Goal: Navigation & Orientation: Find specific page/section

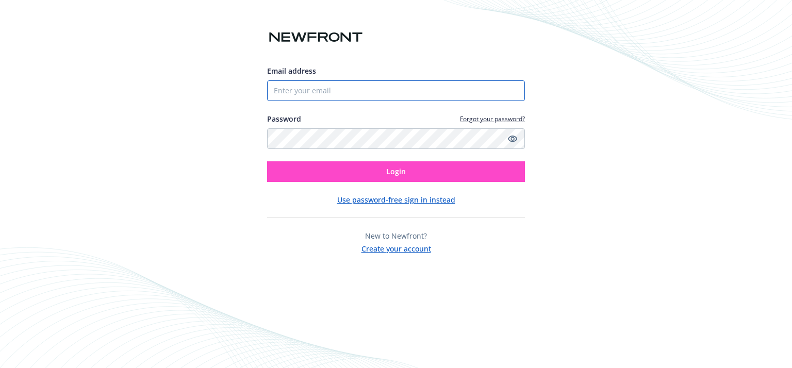
type input "[EMAIL_ADDRESS][DOMAIN_NAME]"
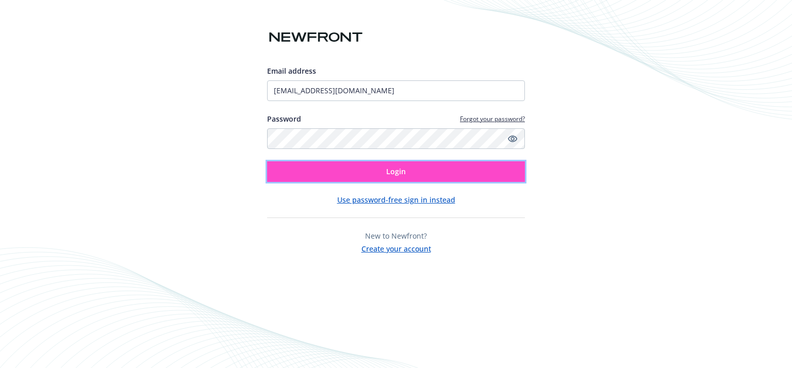
click at [436, 174] on button "Login" at bounding box center [396, 171] width 258 height 21
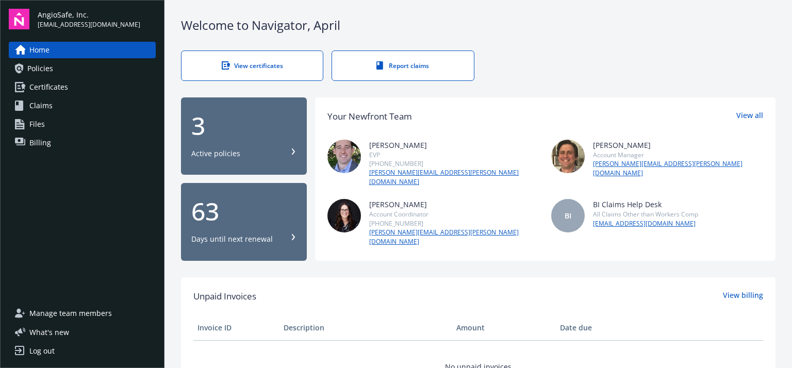
click at [205, 125] on div "3" at bounding box center [243, 125] width 105 height 25
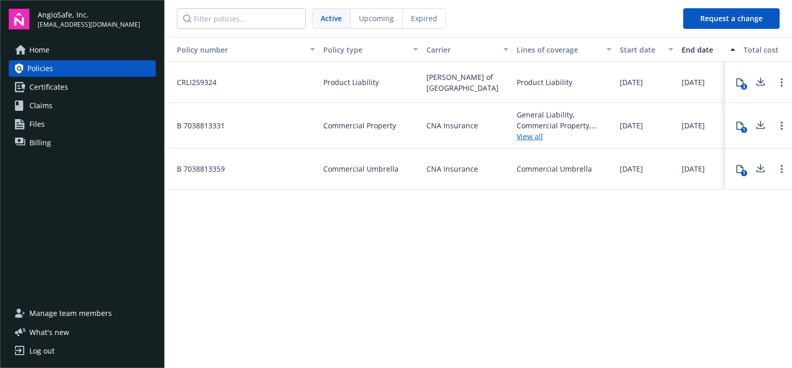
click at [39, 52] on span "Home" at bounding box center [39, 50] width 20 height 17
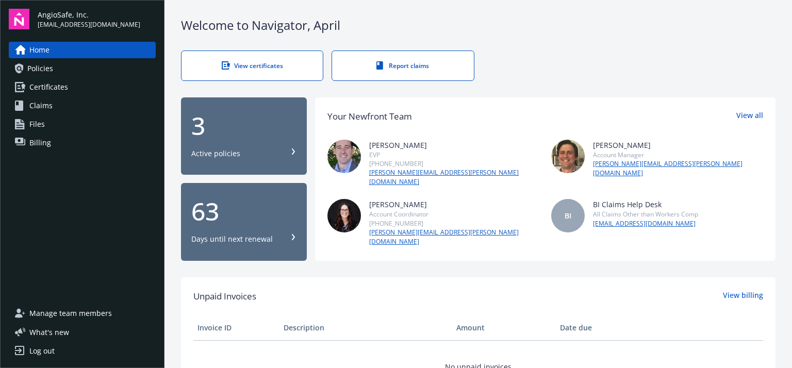
click at [51, 70] on span "Policies" at bounding box center [40, 68] width 26 height 17
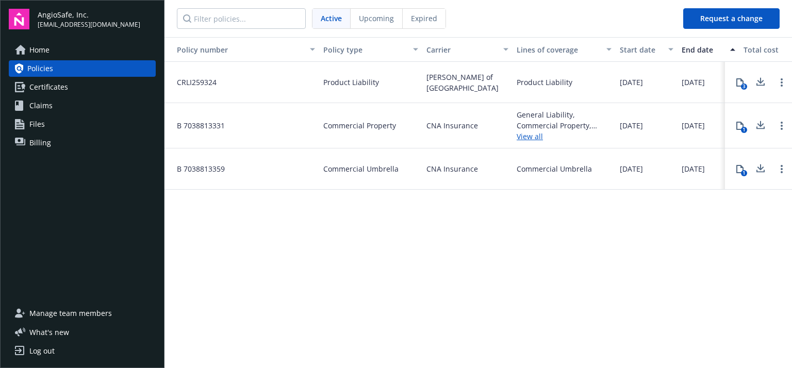
click at [50, 85] on span "Certificates" at bounding box center [48, 87] width 39 height 17
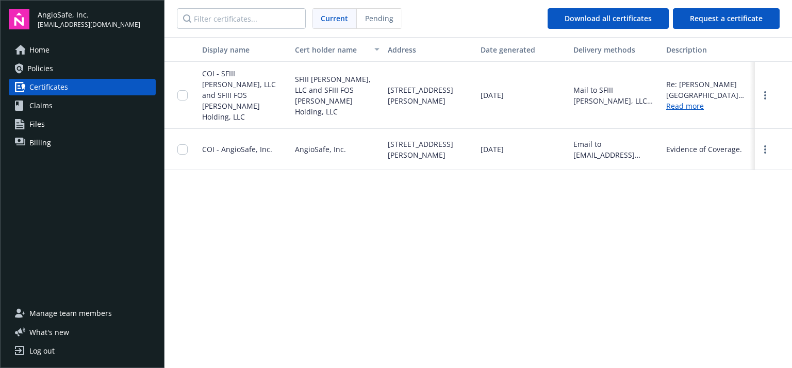
click at [43, 102] on span "Claims" at bounding box center [40, 105] width 23 height 17
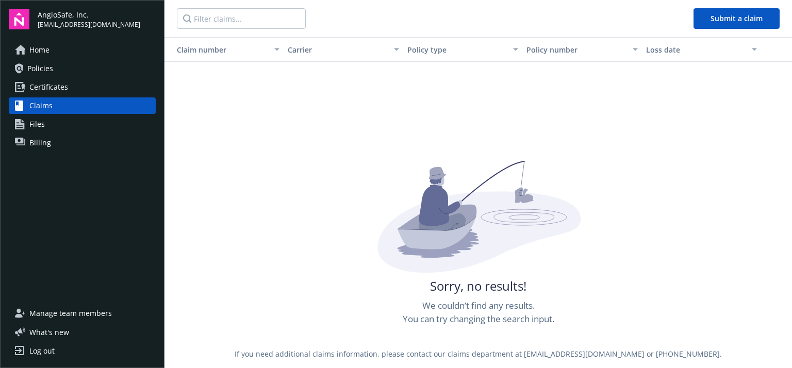
click at [40, 116] on span "Files" at bounding box center [36, 124] width 15 height 17
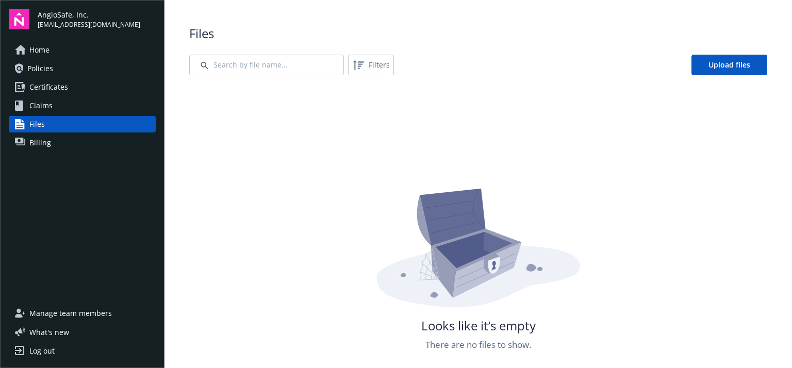
click at [44, 140] on span "Billing" at bounding box center [40, 143] width 22 height 17
